Goal: Transaction & Acquisition: Register for event/course

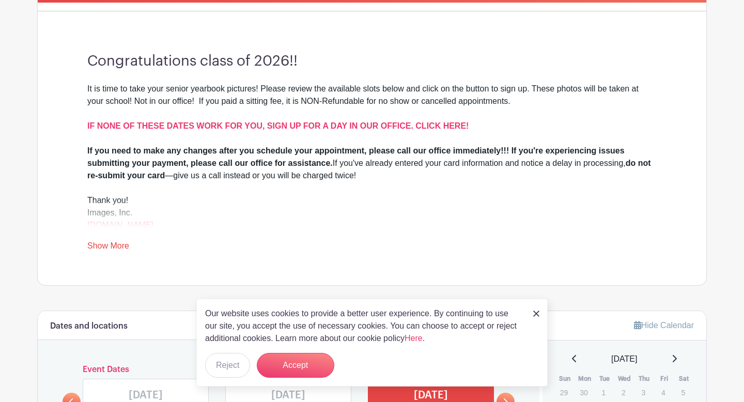
scroll to position [276, 0]
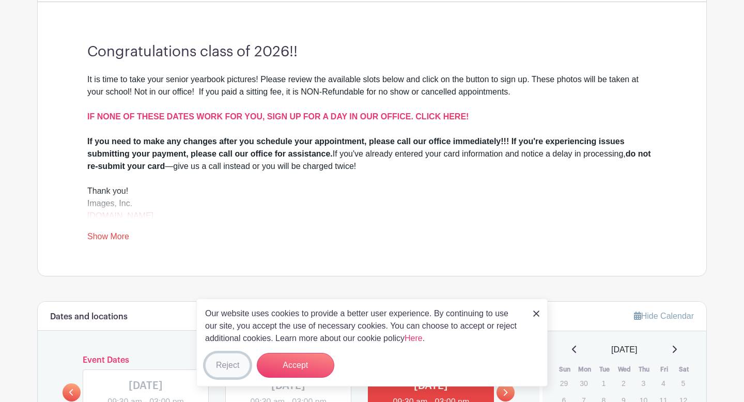
click at [232, 359] on button "Reject" at bounding box center [227, 365] width 45 height 25
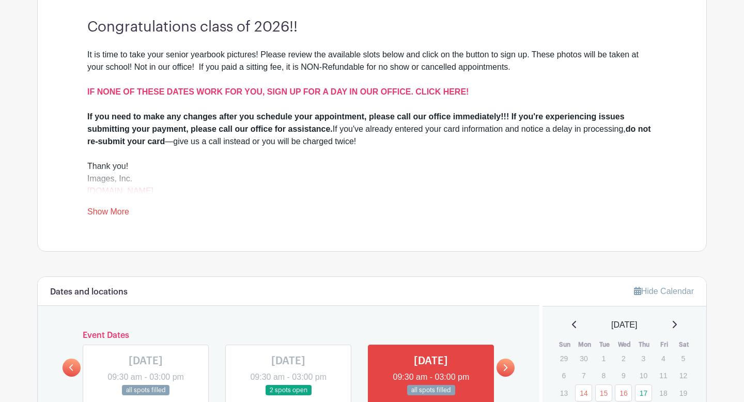
scroll to position [304, 0]
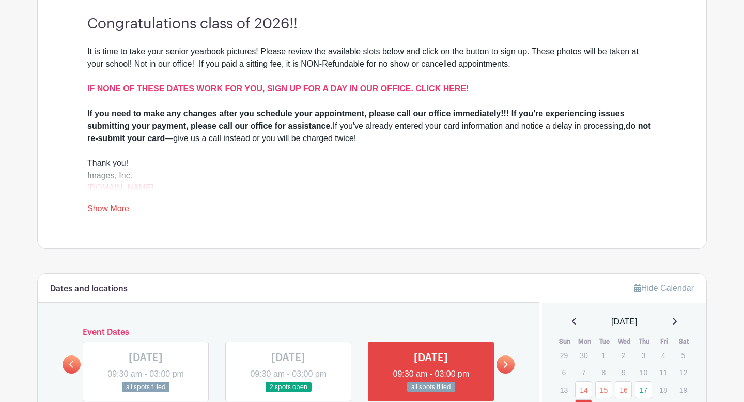
click at [110, 207] on link "Show More" at bounding box center [108, 210] width 42 height 13
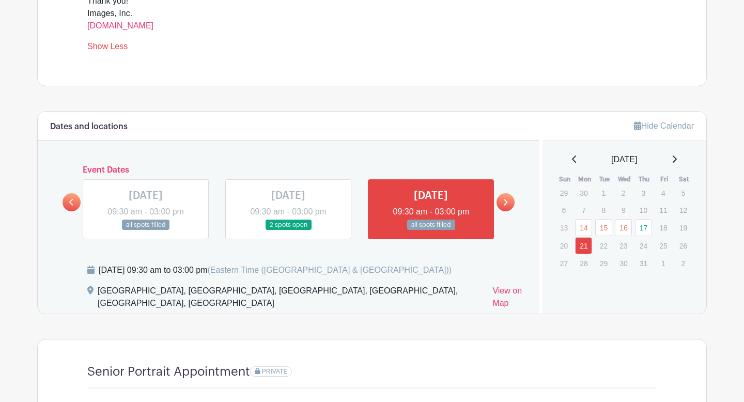
scroll to position [467, 0]
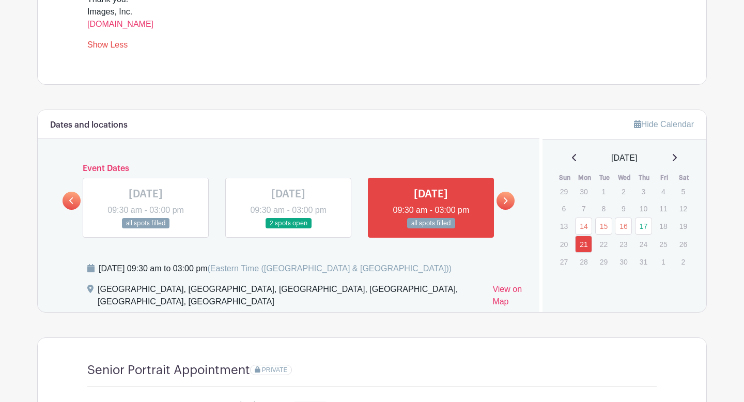
click at [503, 202] on icon at bounding box center [505, 201] width 5 height 8
click at [678, 158] on div "July 2025" at bounding box center [624, 158] width 139 height 12
click at [676, 159] on icon at bounding box center [674, 157] width 4 height 7
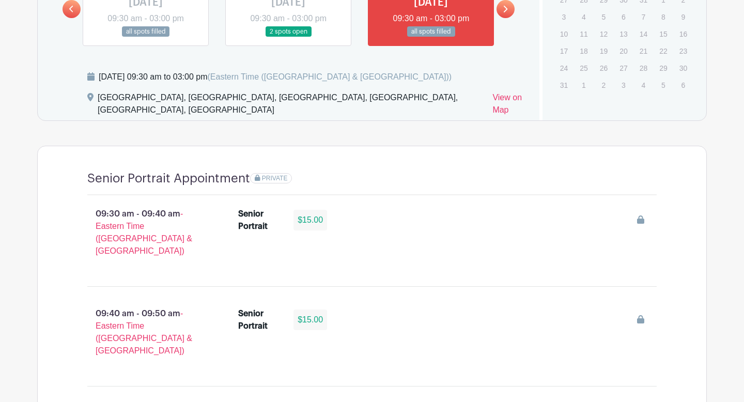
scroll to position [660, 0]
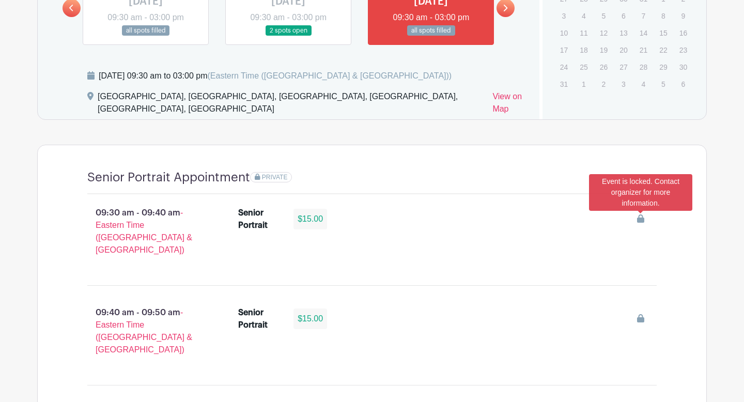
click at [639, 223] on icon at bounding box center [640, 218] width 7 height 8
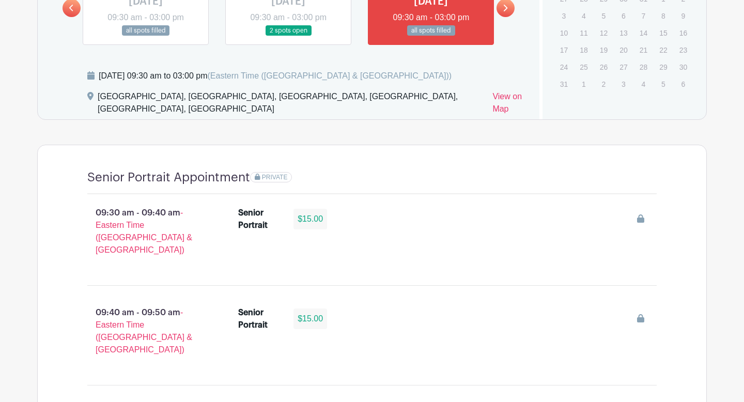
click at [272, 181] on span "PRIVATE" at bounding box center [275, 177] width 26 height 7
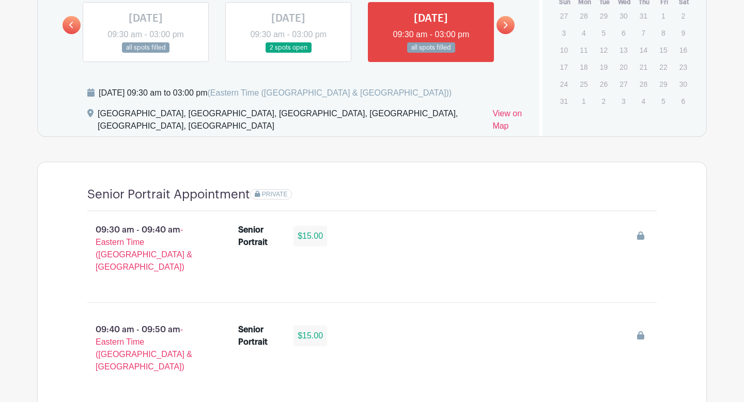
scroll to position [644, 0]
click at [251, 235] on div "Senior Portrait" at bounding box center [259, 235] width 43 height 25
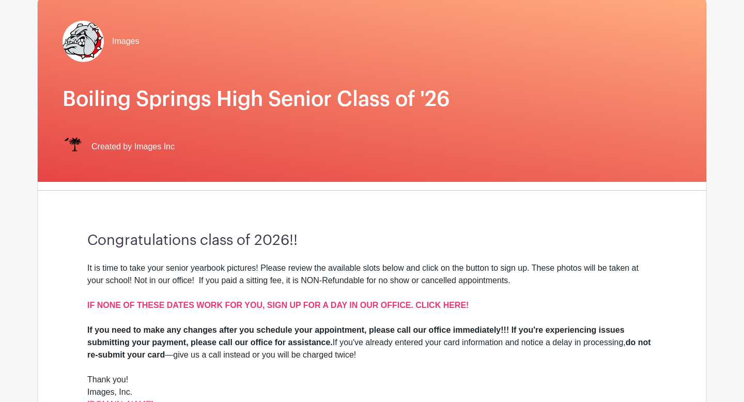
scroll to position [0, 0]
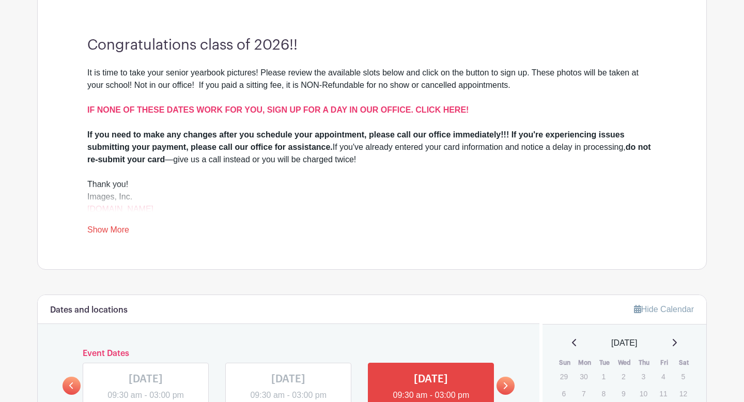
scroll to position [281, 0]
click at [121, 231] on link "Show More" at bounding box center [108, 232] width 42 height 13
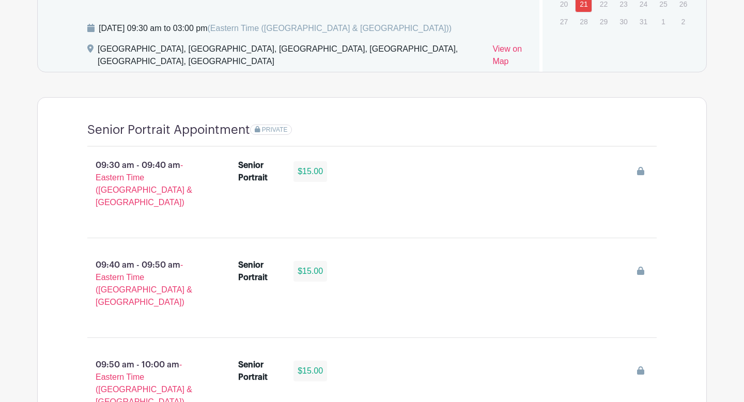
scroll to position [709, 0]
click at [268, 129] on span "PRIVATE" at bounding box center [275, 128] width 26 height 7
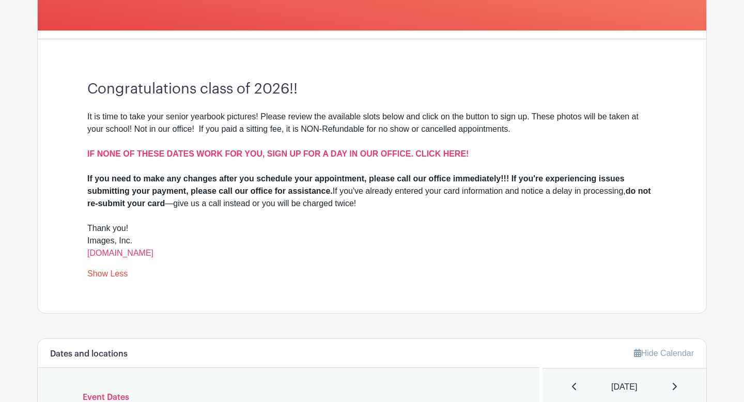
scroll to position [231, 0]
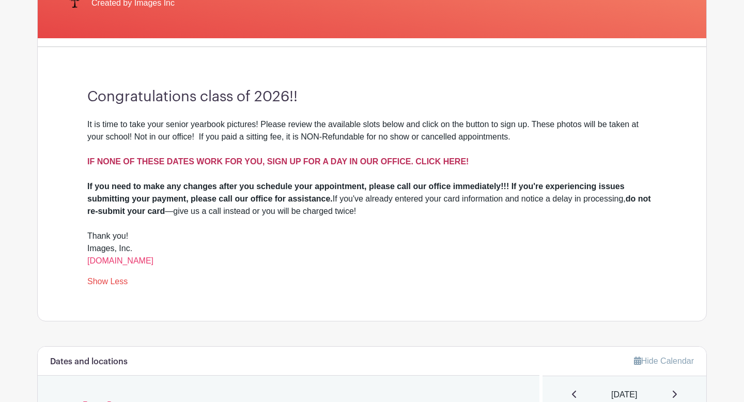
click at [213, 160] on strong "IF NONE OF THESE DATES WORK FOR YOU, SIGN UP FOR A DAY IN OUR OFFICE. CLICK HER…" at bounding box center [277, 161] width 381 height 9
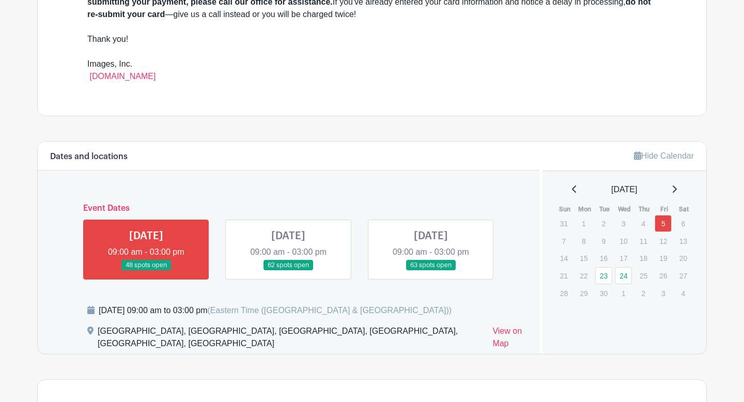
scroll to position [425, 0]
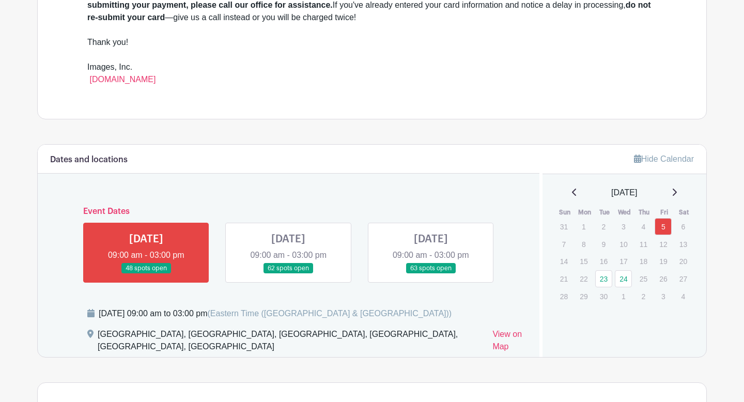
click at [146, 274] on link at bounding box center [146, 274] width 0 height 0
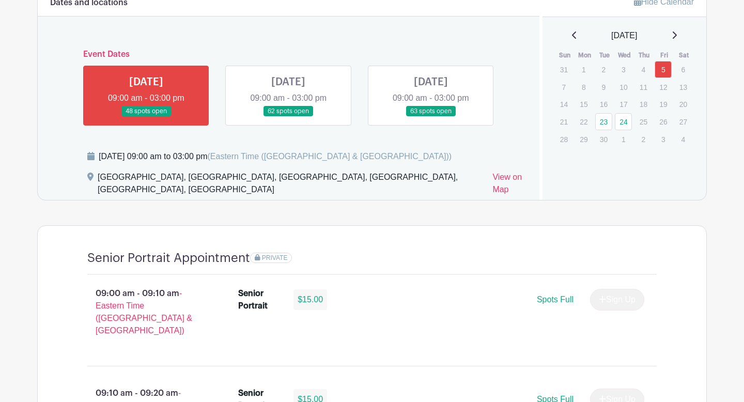
scroll to position [561, 0]
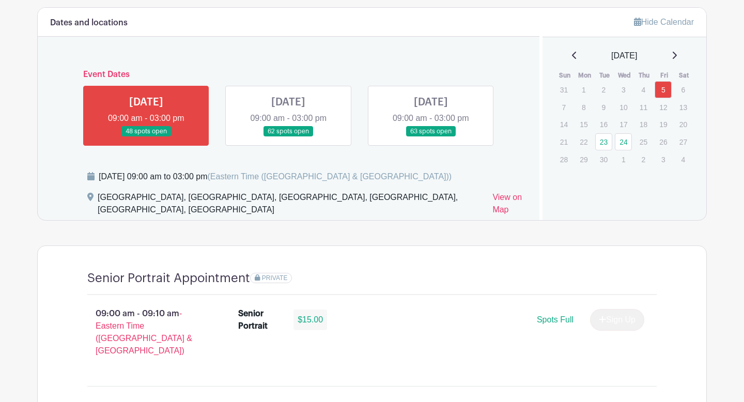
drag, startPoint x: 129, startPoint y: 119, endPoint x: 109, endPoint y: 121, distance: 19.7
click at [146, 137] on link at bounding box center [146, 137] width 0 height 0
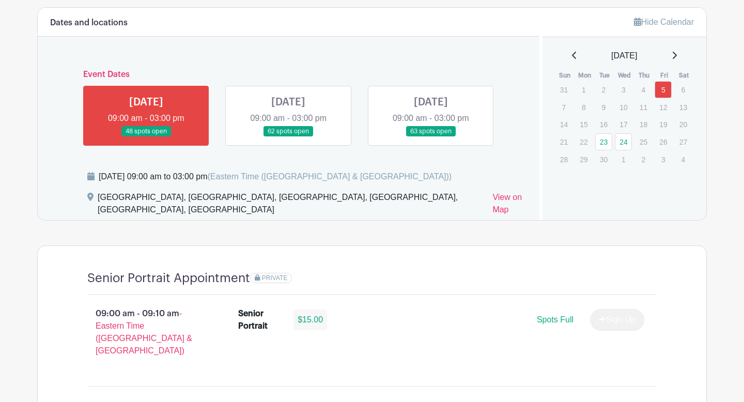
click at [134, 56] on div "Dates and locations Event Dates [DATE] 09:00 am - 03:00 pm 48 spots open [DATE]…" at bounding box center [288, 114] width 501 height 212
click at [146, 137] on link at bounding box center [146, 137] width 0 height 0
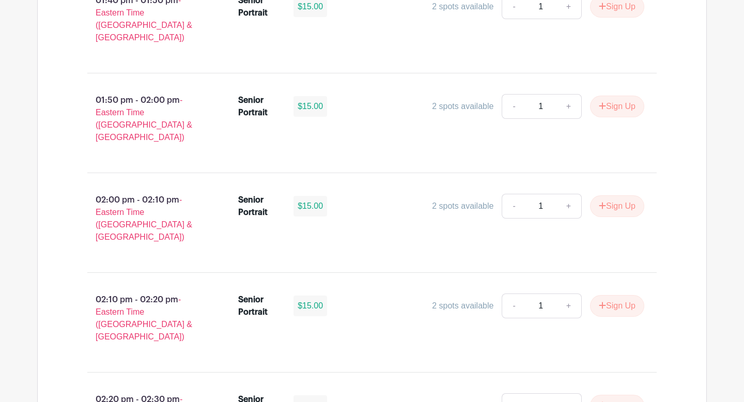
scroll to position [3715, 0]
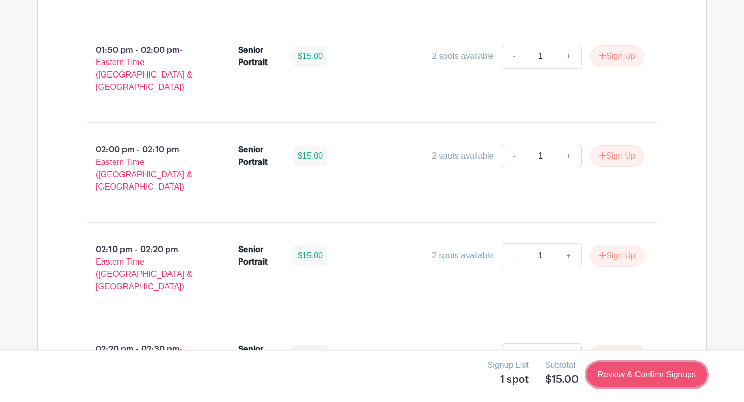
click at [643, 375] on link "Review & Confirm Signups" at bounding box center [647, 374] width 120 height 25
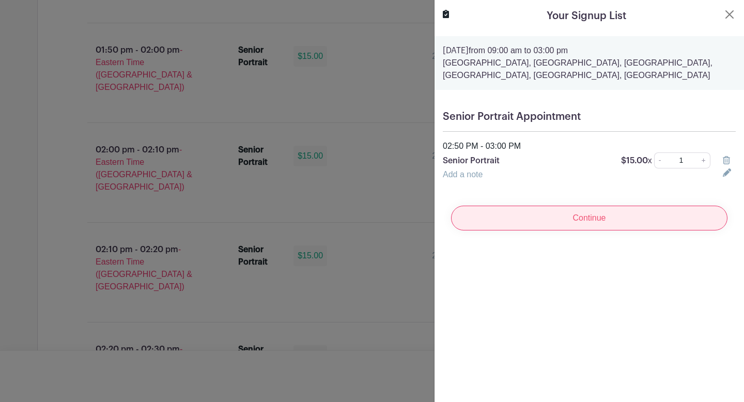
click at [556, 219] on input "Continue" at bounding box center [589, 218] width 276 height 25
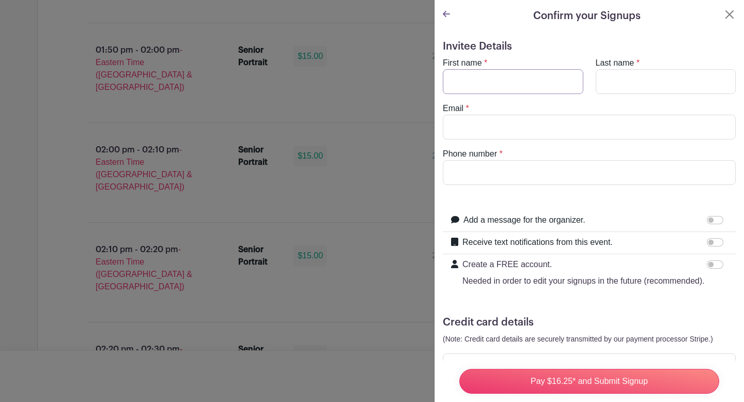
click at [525, 83] on input "First name" at bounding box center [513, 81] width 140 height 25
click at [534, 83] on input "First name" at bounding box center [513, 81] width 140 height 25
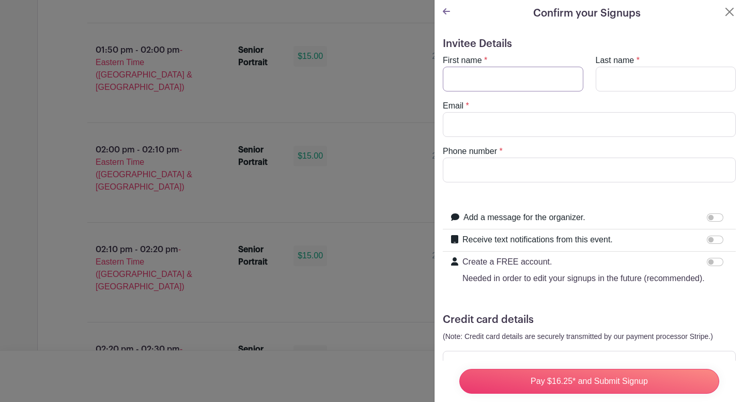
scroll to position [0, 0]
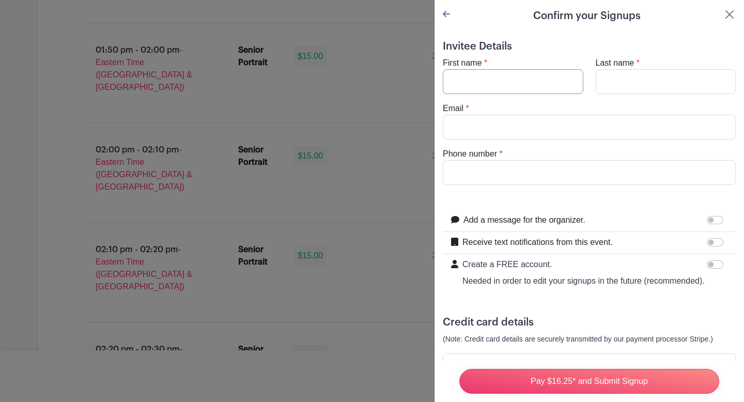
click at [529, 87] on input "First name" at bounding box center [513, 81] width 140 height 25
type input "Macy"
type input "[PERSON_NAME]"
click at [512, 129] on input "Email" at bounding box center [589, 127] width 293 height 25
type input "[EMAIL_ADDRESS][DOMAIN_NAME]"
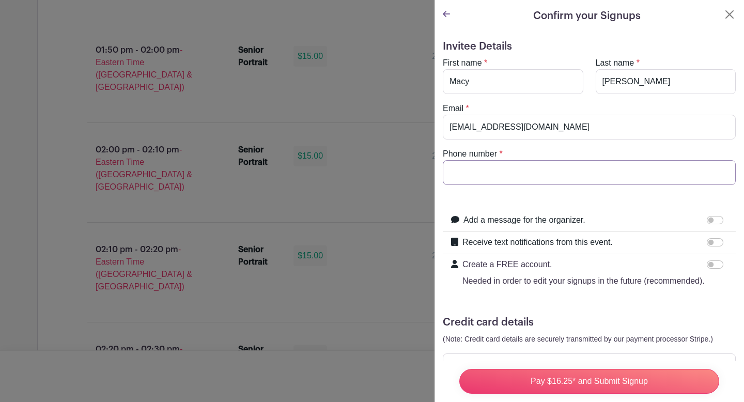
click at [526, 170] on input "Phone number" at bounding box center [589, 172] width 293 height 25
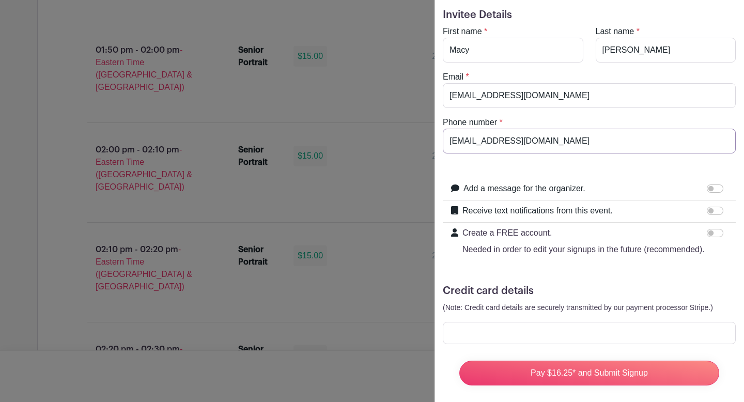
scroll to position [40, 0]
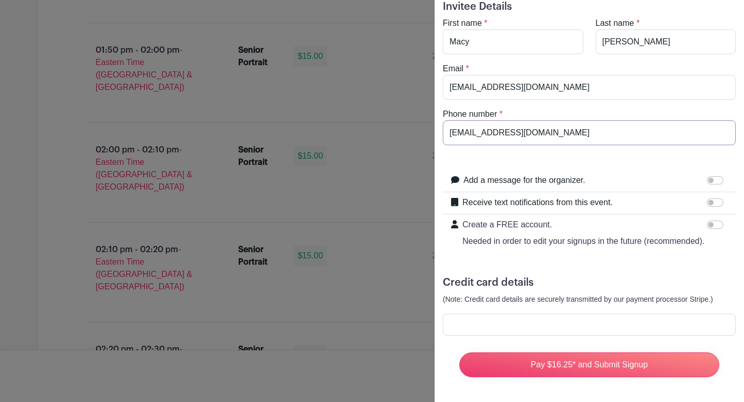
type input "[EMAIL_ADDRESS][DOMAIN_NAME]"
click at [711, 202] on input "Receive text notifications from this event." at bounding box center [715, 202] width 17 height 8
checkbox input "true"
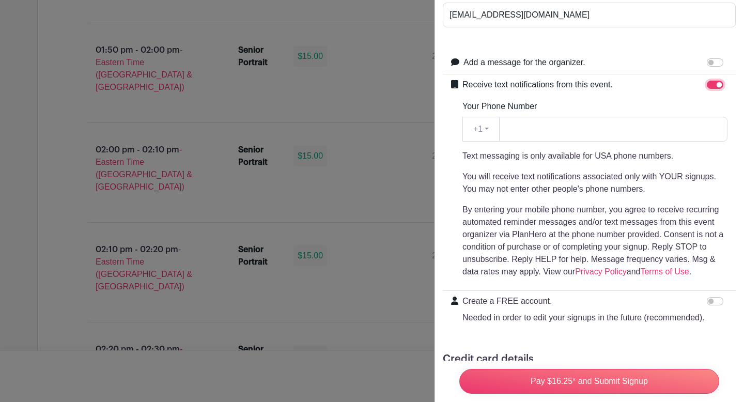
scroll to position [157, 0]
click at [535, 126] on input "Your Phone Number" at bounding box center [613, 129] width 228 height 25
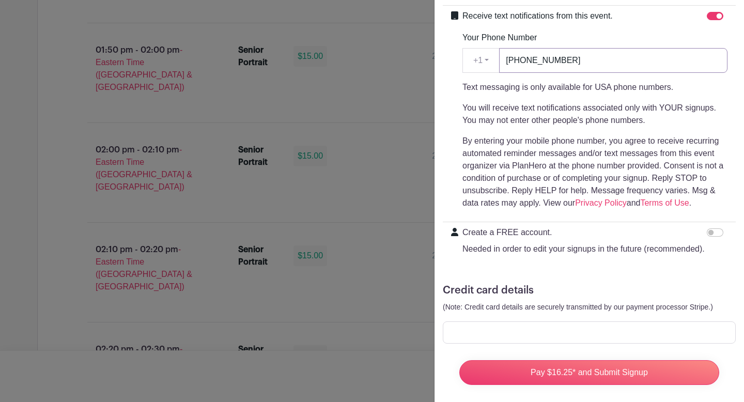
scroll to position [234, 0]
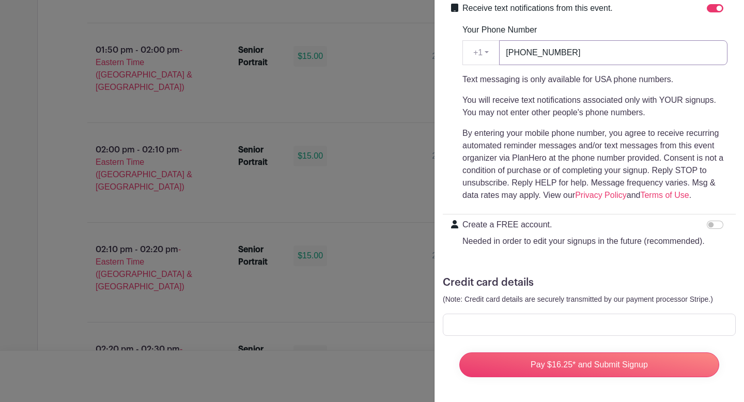
type input "[PHONE_NUMBER]"
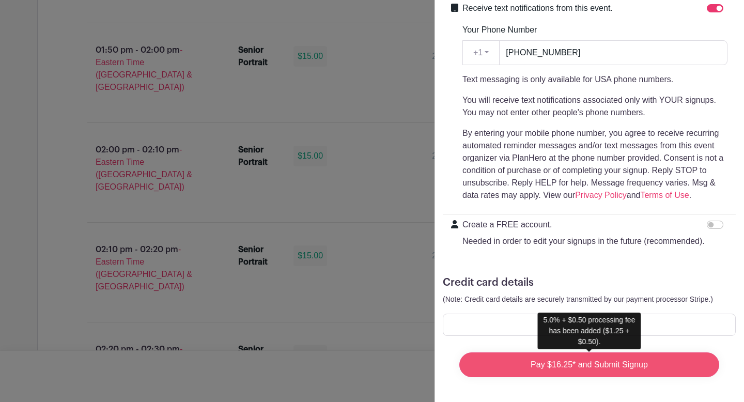
click at [581, 368] on input "Pay $16.25* and Submit Signup" at bounding box center [589, 364] width 260 height 25
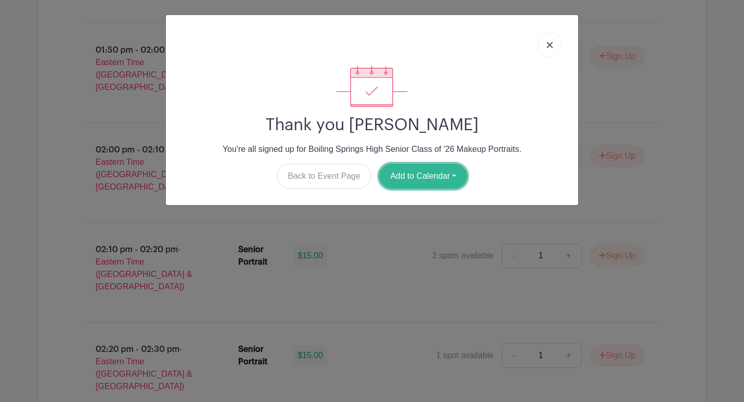
click at [414, 177] on button "Add to Calendar" at bounding box center [423, 176] width 88 height 25
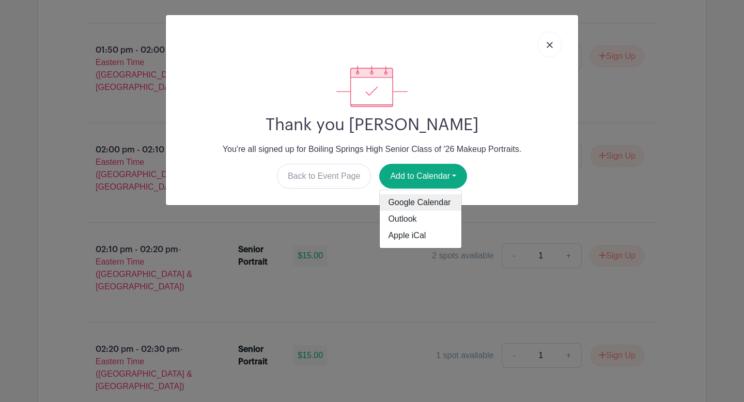
click at [407, 207] on link "Google Calendar" at bounding box center [421, 202] width 82 height 17
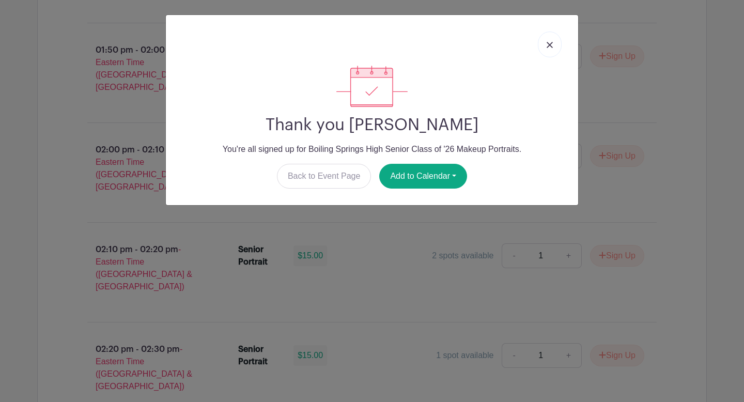
click at [548, 48] on img at bounding box center [549, 45] width 6 height 6
